Goal: Communication & Community: Answer question/provide support

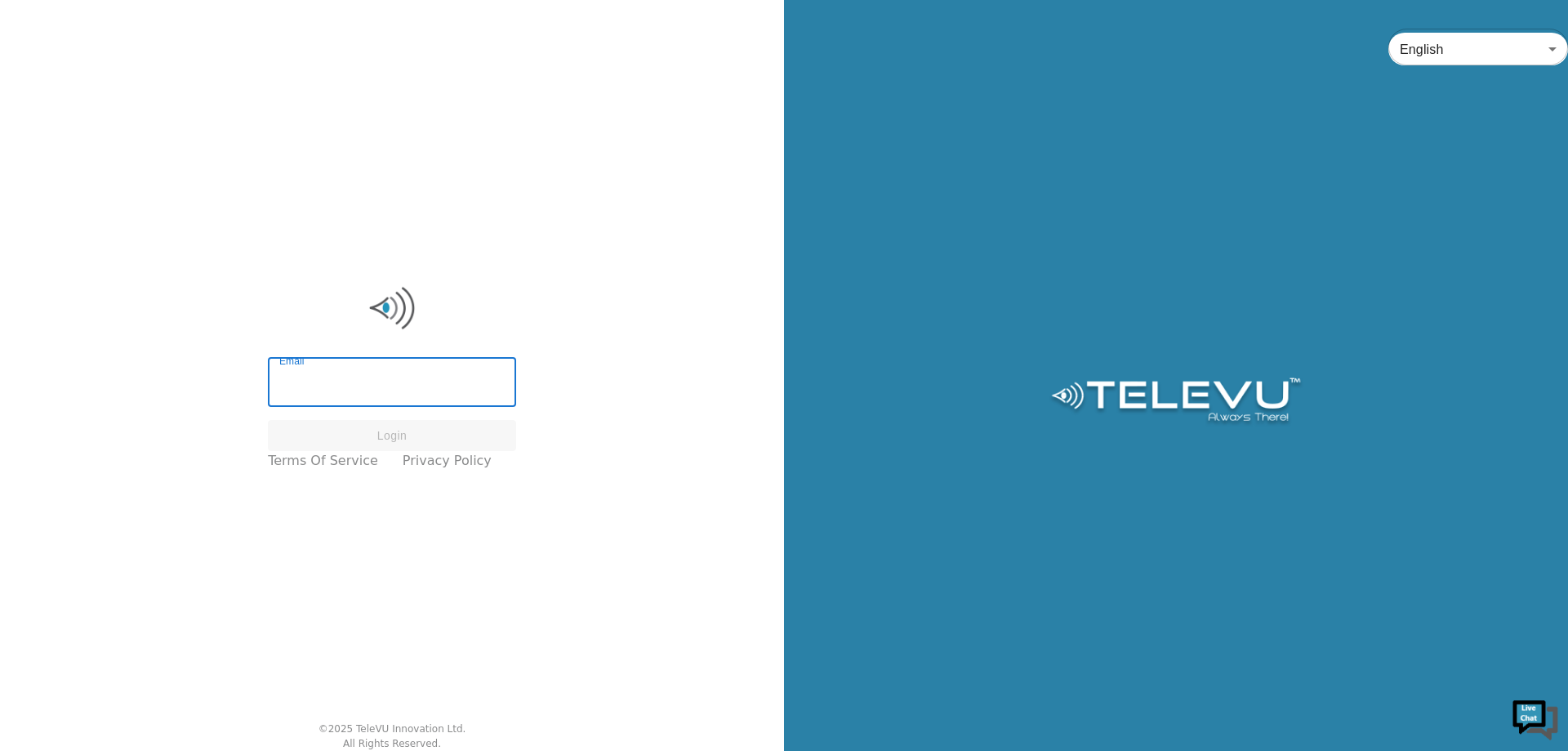
click at [450, 398] on input "Email" at bounding box center [392, 383] width 249 height 46
type input "[EMAIL_ADDRESS][DOMAIN_NAME]"
click at [355, 422] on button "Login" at bounding box center [392, 435] width 249 height 32
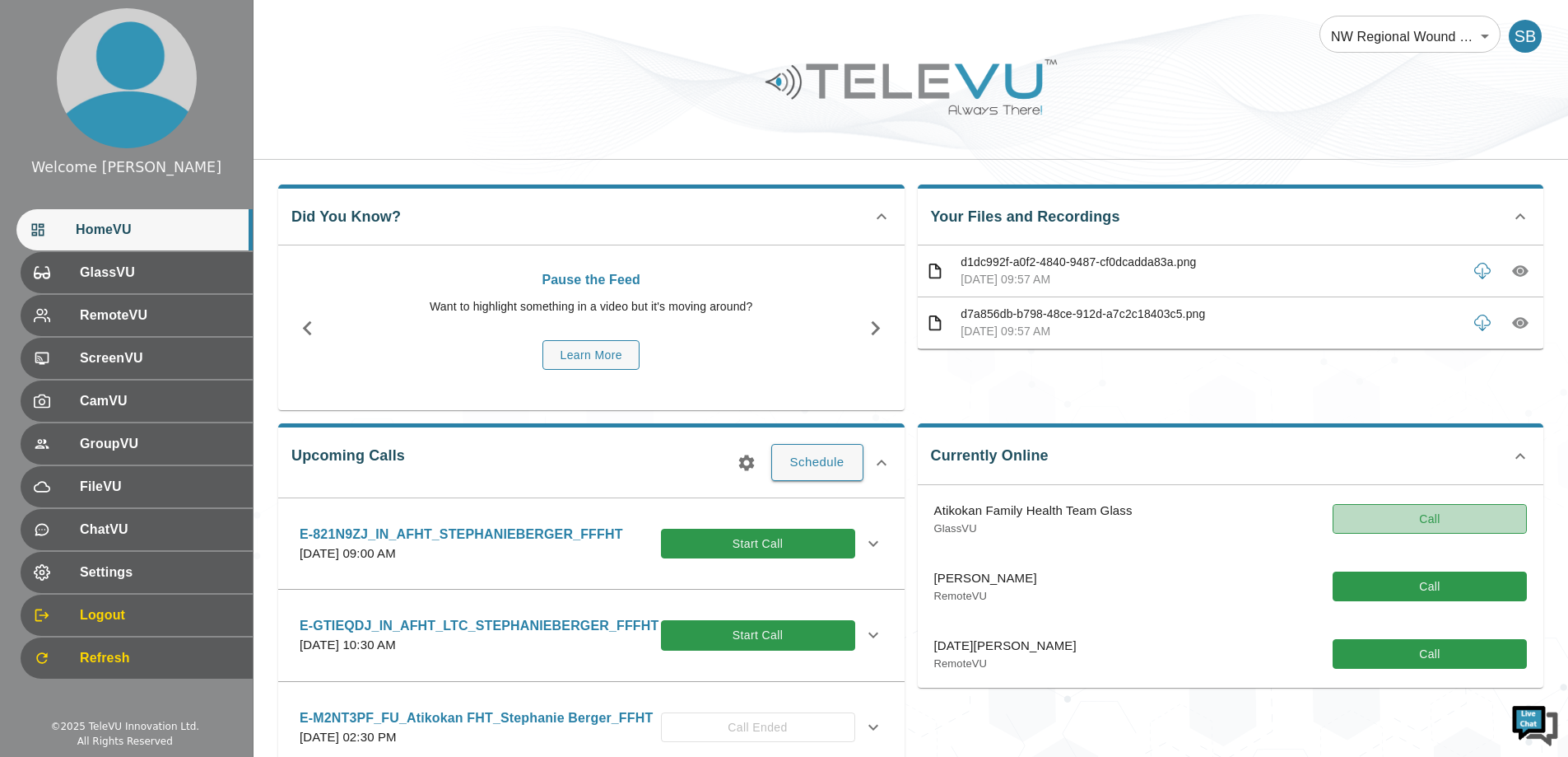
click at [1424, 513] on button "Call" at bounding box center [1430, 519] width 194 height 31
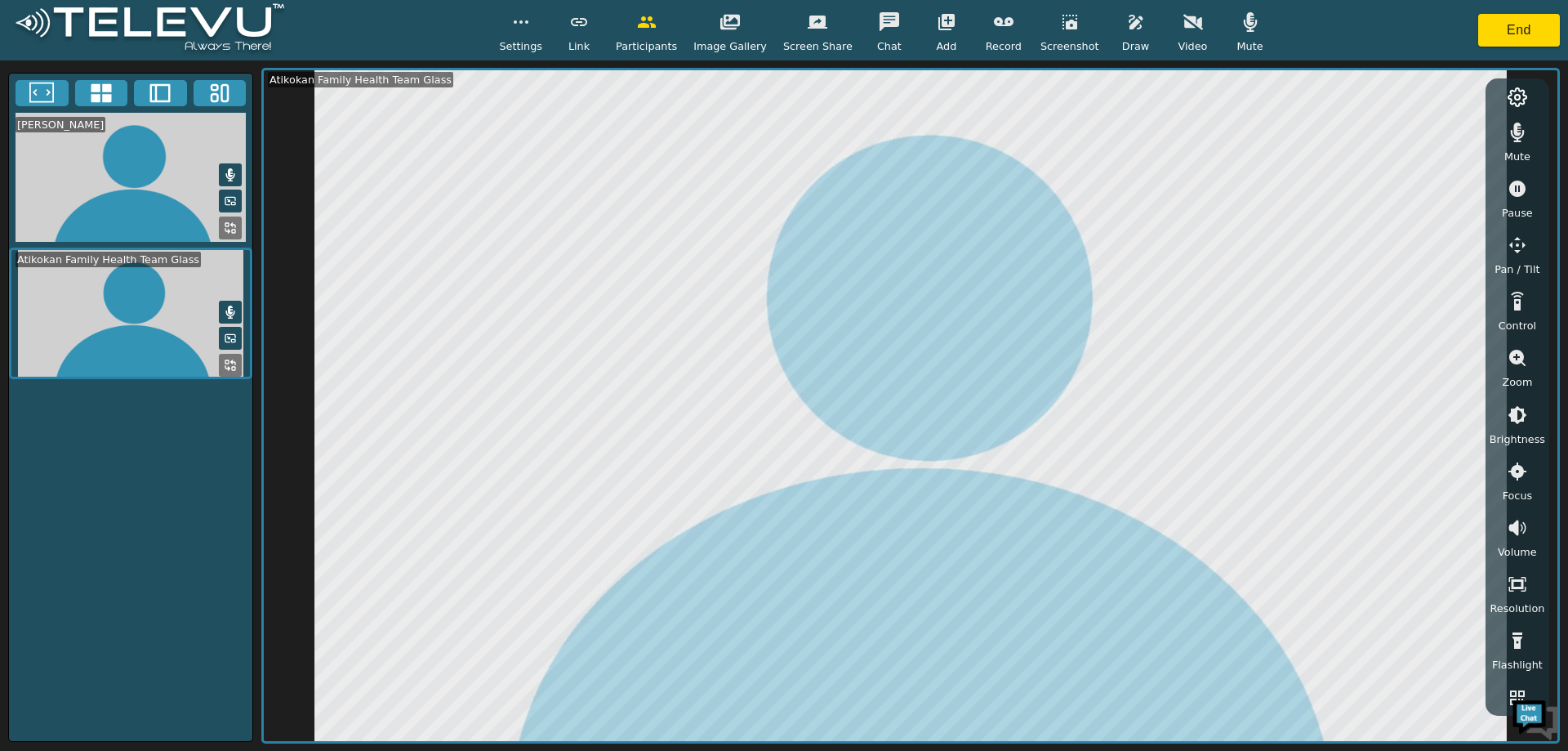
click at [1173, 36] on div "Video" at bounding box center [1193, 30] width 41 height 48
click at [1532, 37] on button "End" at bounding box center [1519, 30] width 82 height 33
